Goal: Check status: Check status

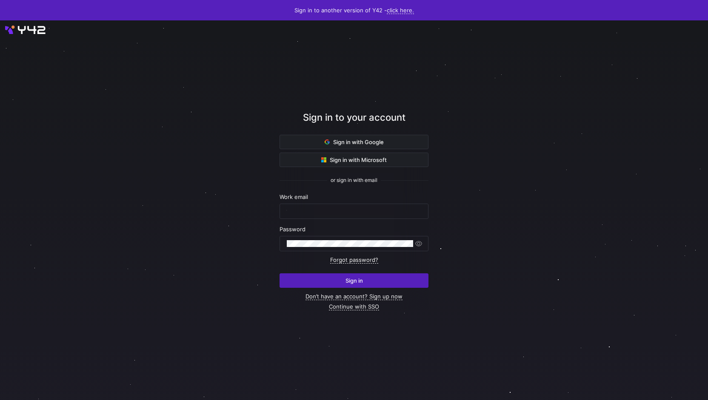
click at [0, 400] on nordpass-portal at bounding box center [0, 400] width 0 height 0
type input "[PERSON_NAME][EMAIL_ADDRESS][PERSON_NAME][DOMAIN_NAME]"
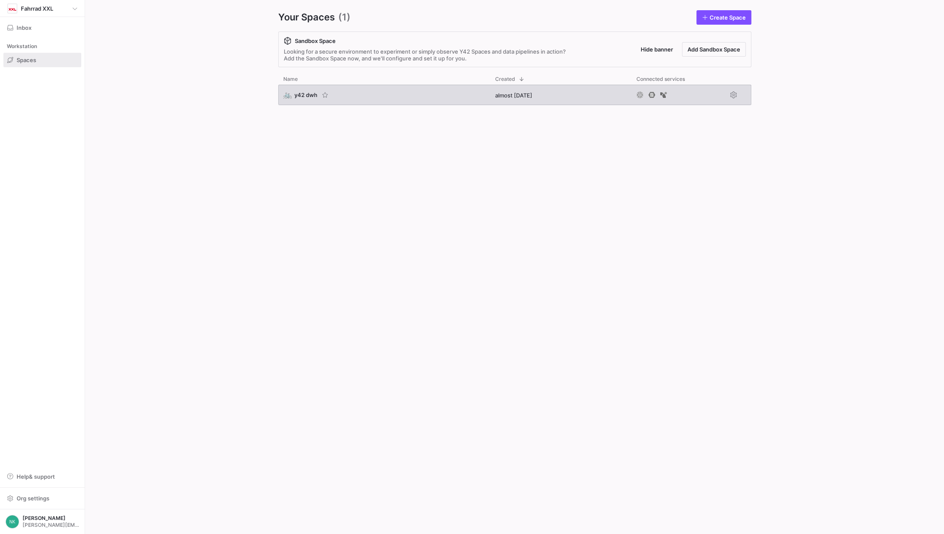
click at [304, 96] on span "y42 dwh" at bounding box center [305, 94] width 23 height 7
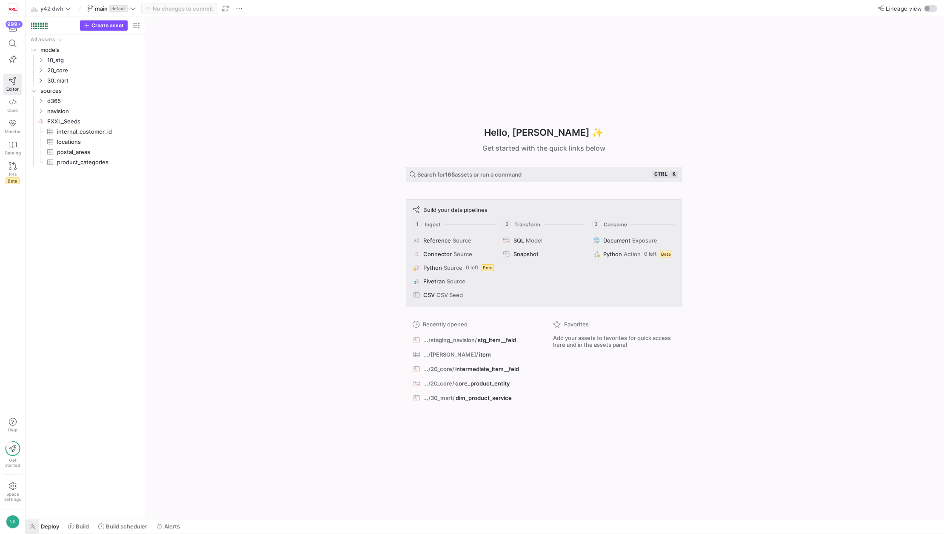
click at [34, 526] on span "button" at bounding box center [33, 526] width 14 height 14
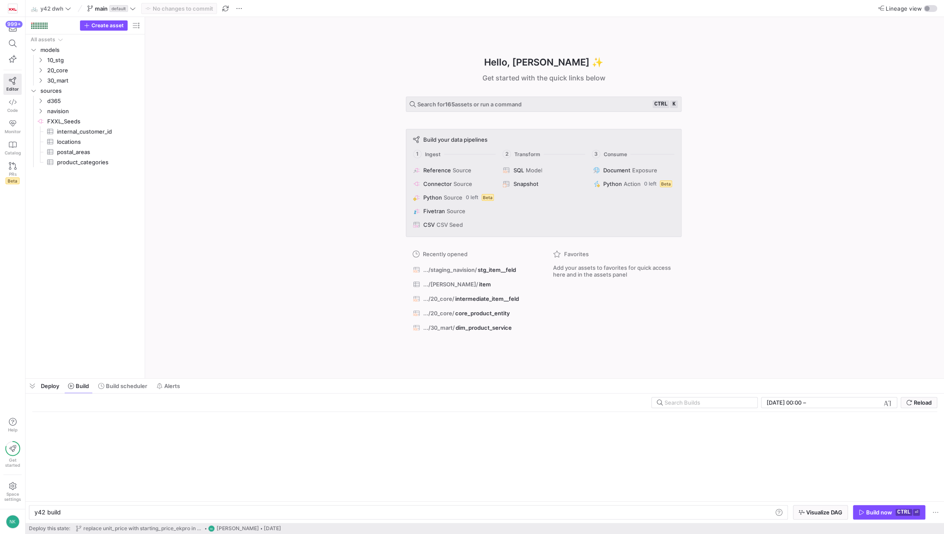
scroll to position [0, 25]
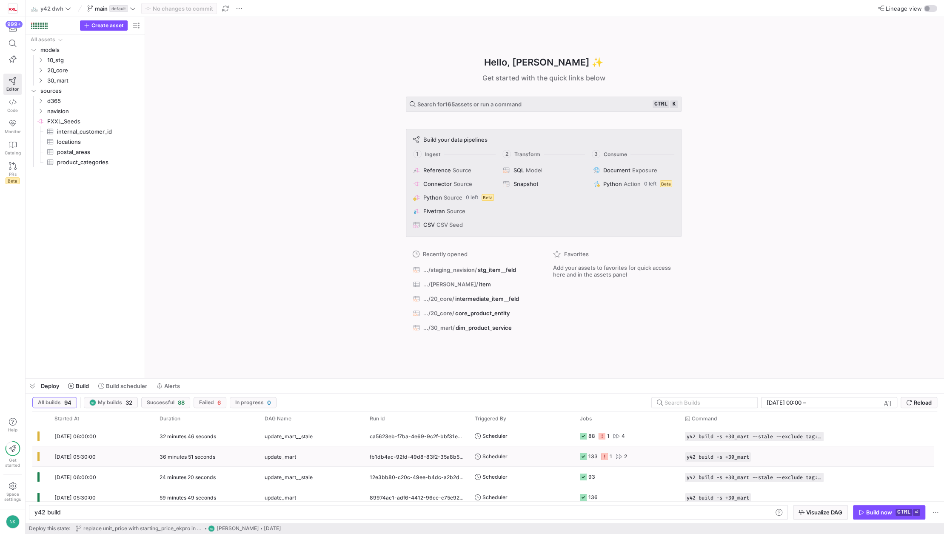
click at [166, 452] on div "36 minutes 51 seconds" at bounding box center [206, 456] width 105 height 20
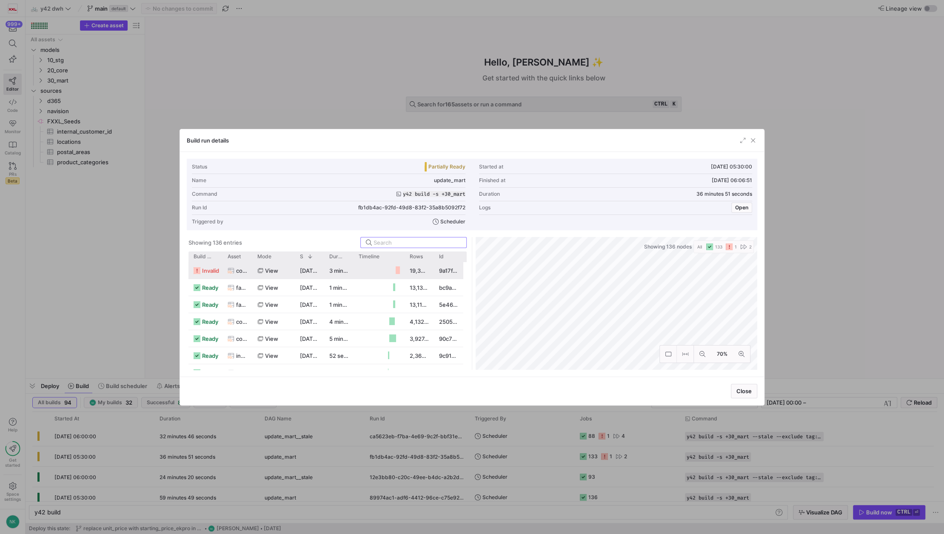
click at [293, 270] on div "view" at bounding box center [273, 270] width 43 height 17
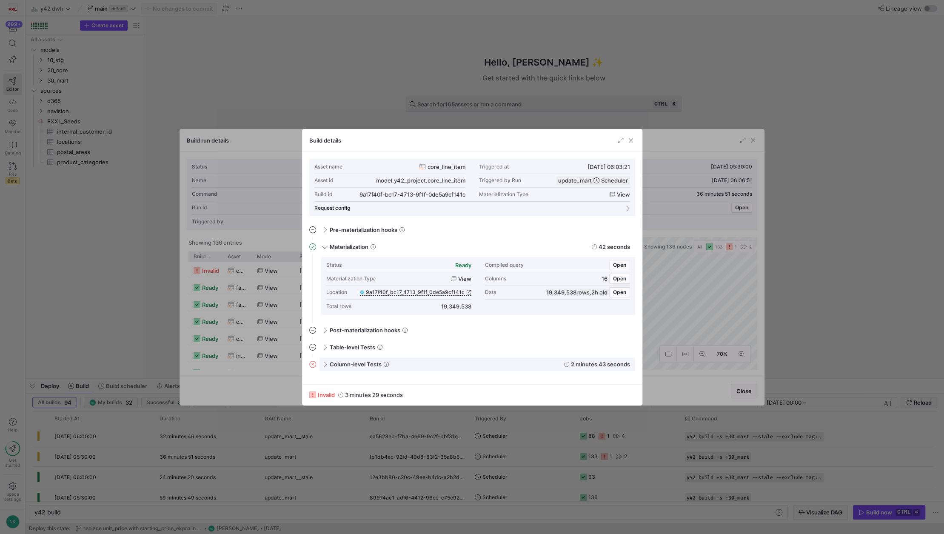
click at [330, 365] on span "Column-level Tests" at bounding box center [356, 364] width 52 height 7
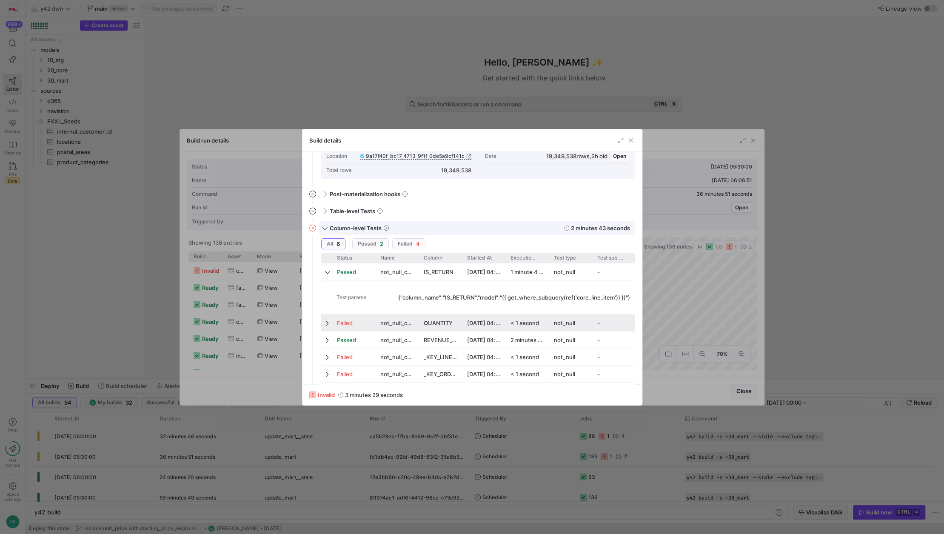
scroll to position [137, 0]
click at [328, 317] on span at bounding box center [328, 322] width 6 height 17
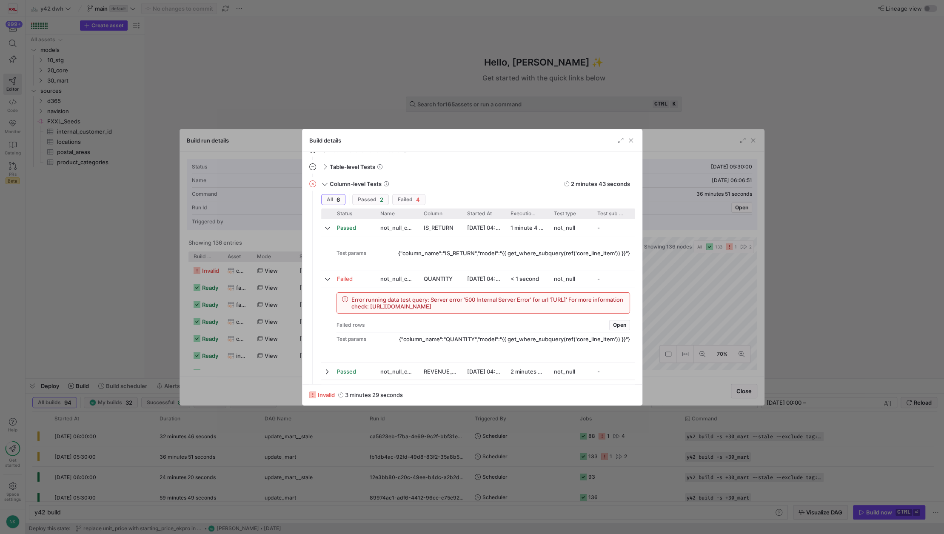
scroll to position [235, 0]
